Goal: Transaction & Acquisition: Obtain resource

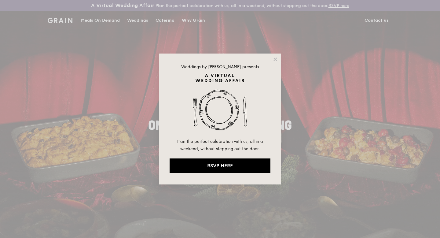
click at [169, 20] on div "Weddings by [PERSON_NAME] presents Plan the perfect celebration with us, all in…" at bounding box center [220, 119] width 440 height 238
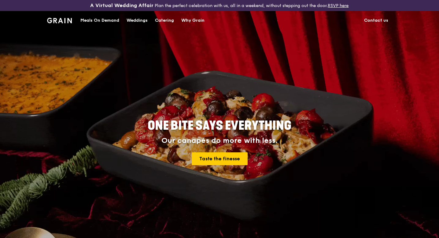
click at [169, 20] on div "Catering" at bounding box center [164, 20] width 19 height 18
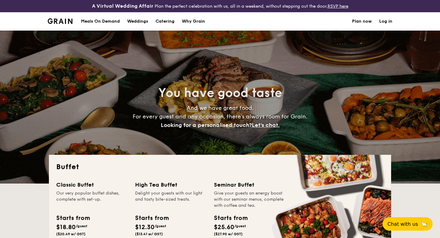
select select
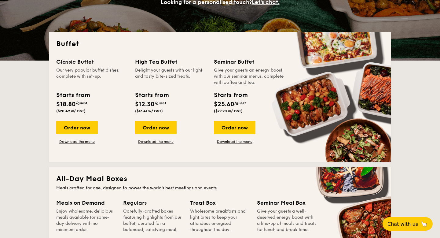
scroll to position [76, 0]
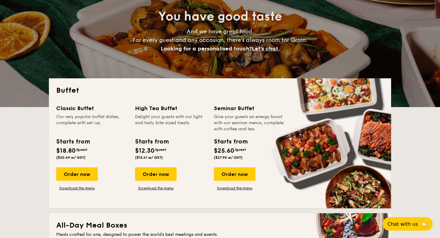
click at [240, 191] on div "Classic Buffet Our very popular buffet dishes, complete with set-up. Starts fro…" at bounding box center [220, 152] width 328 height 97
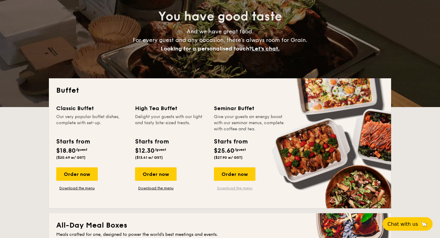
click at [240, 187] on link "Download the menu" at bounding box center [235, 188] width 42 height 5
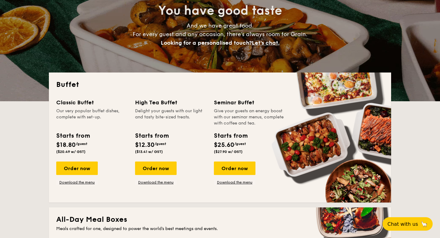
scroll to position [0, 0]
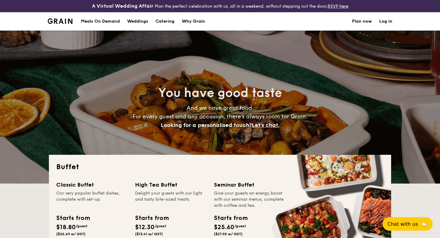
click at [169, 21] on h1 "Catering" at bounding box center [165, 21] width 19 height 18
